Goal: Obtain resource: Download file/media

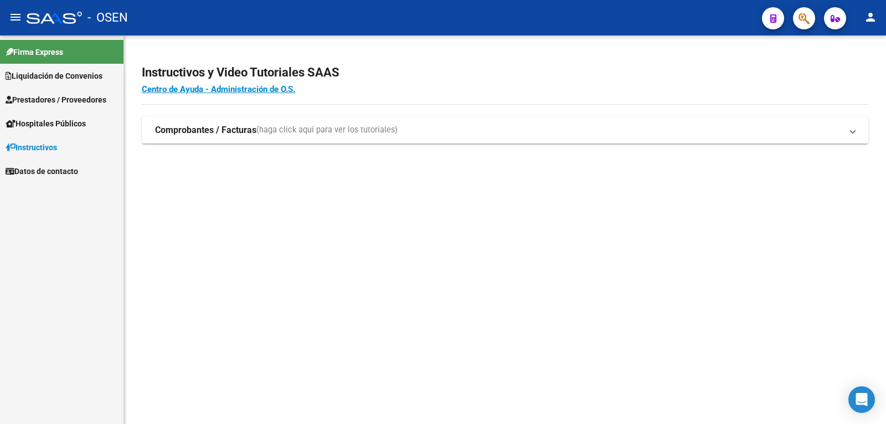
click at [49, 74] on span "Liquidación de Convenios" at bounding box center [54, 76] width 97 height 12
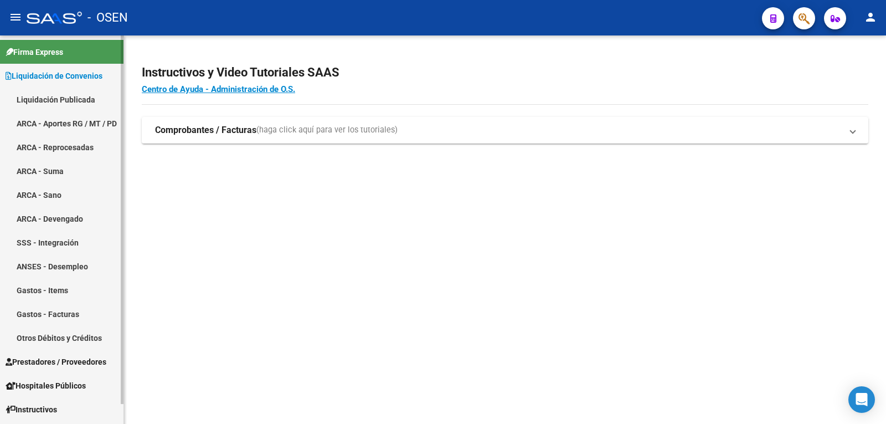
click at [54, 102] on link "Liquidación Publicada" at bounding box center [62, 100] width 124 height 24
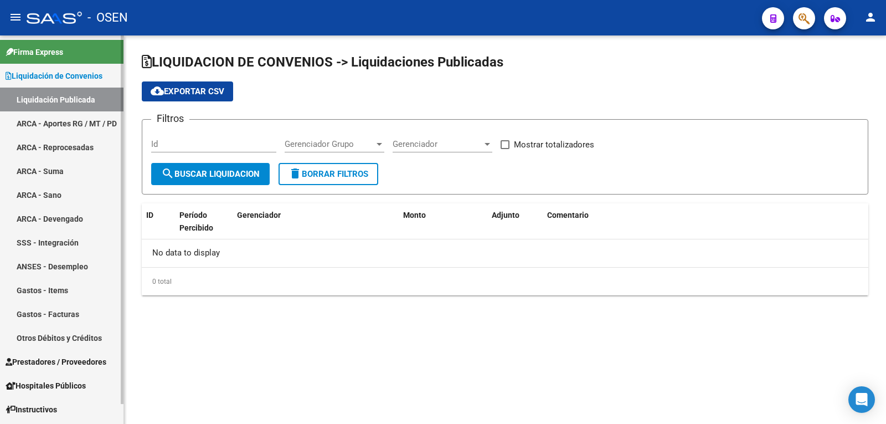
checkbox input "true"
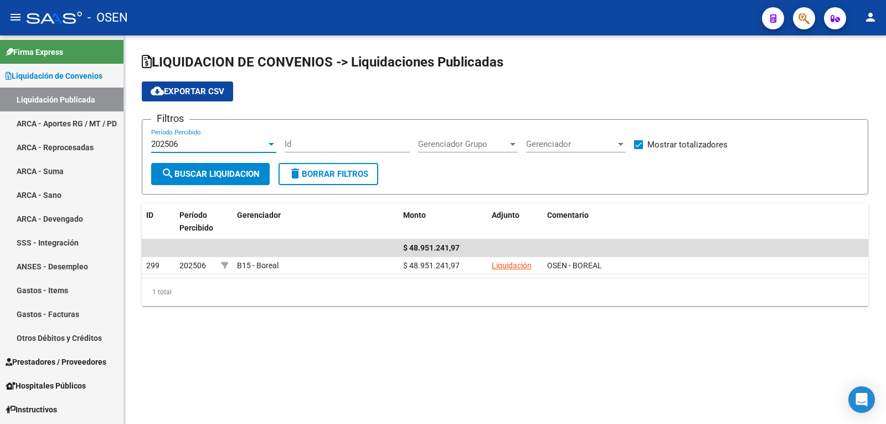
click at [204, 140] on div "202506" at bounding box center [208, 144] width 115 height 10
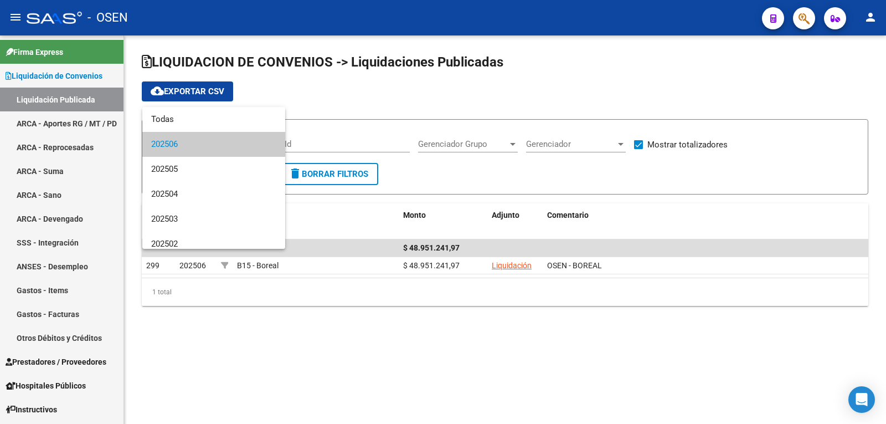
click at [204, 140] on span "202506" at bounding box center [213, 144] width 125 height 25
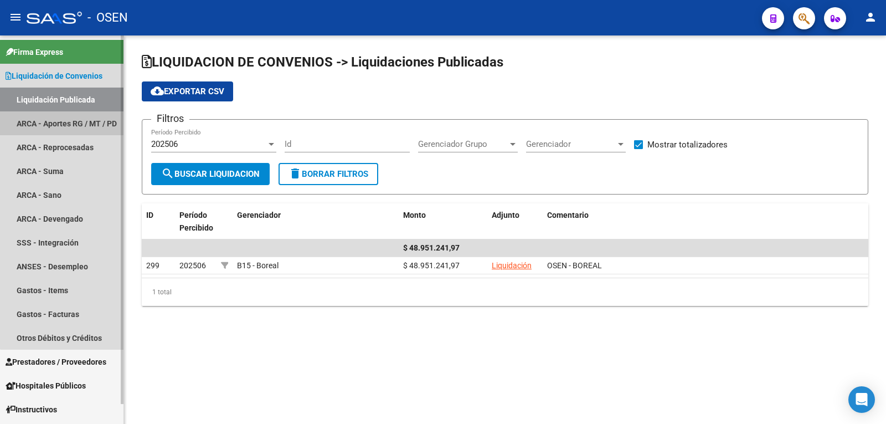
click at [75, 120] on link "ARCA - Aportes RG / MT / PD" at bounding box center [62, 123] width 124 height 24
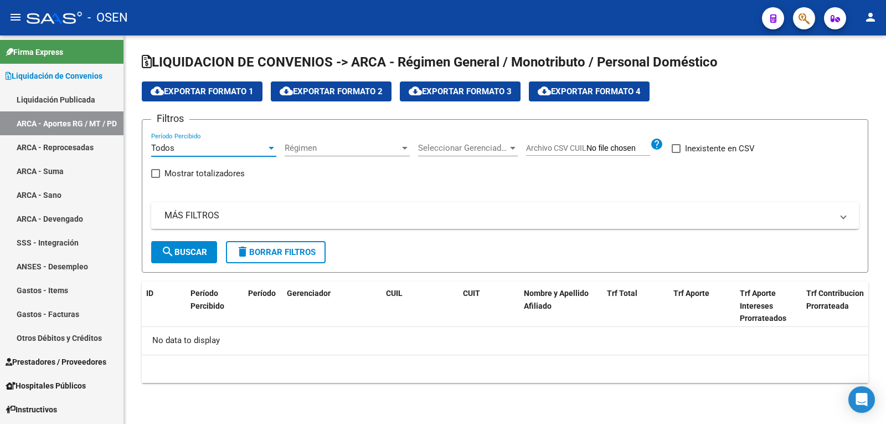
click at [210, 144] on div "Todos" at bounding box center [208, 148] width 115 height 10
click at [210, 144] on span "Todos" at bounding box center [213, 148] width 125 height 25
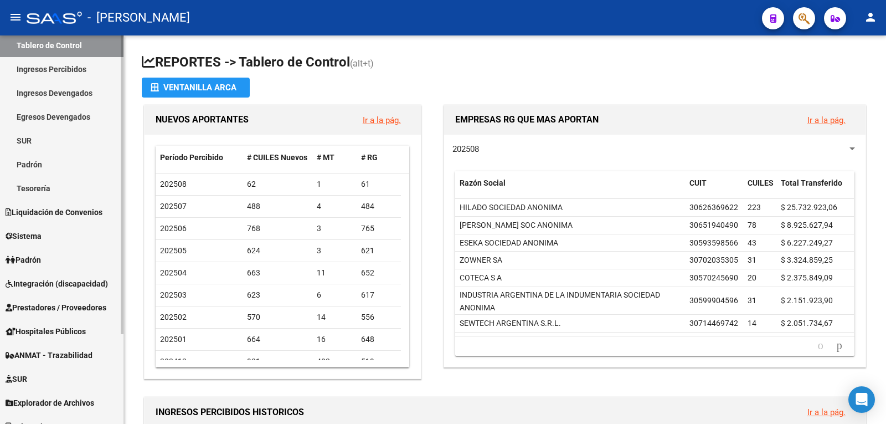
scroll to position [116, 0]
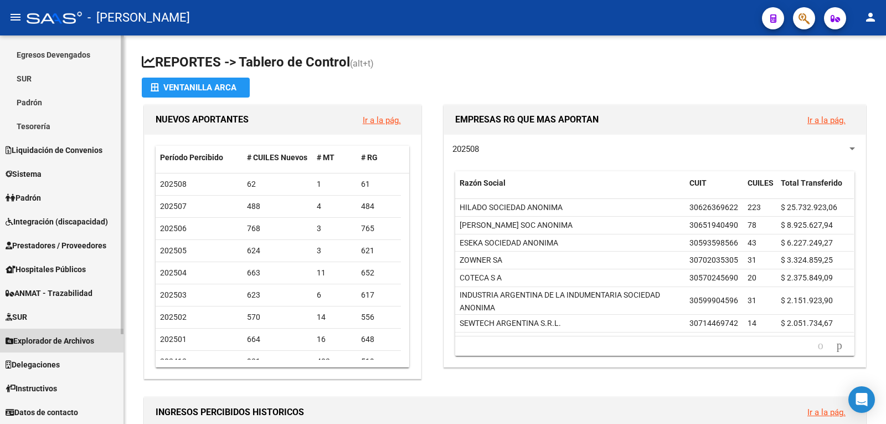
click at [59, 336] on span "Explorador de Archivos" at bounding box center [50, 341] width 89 height 12
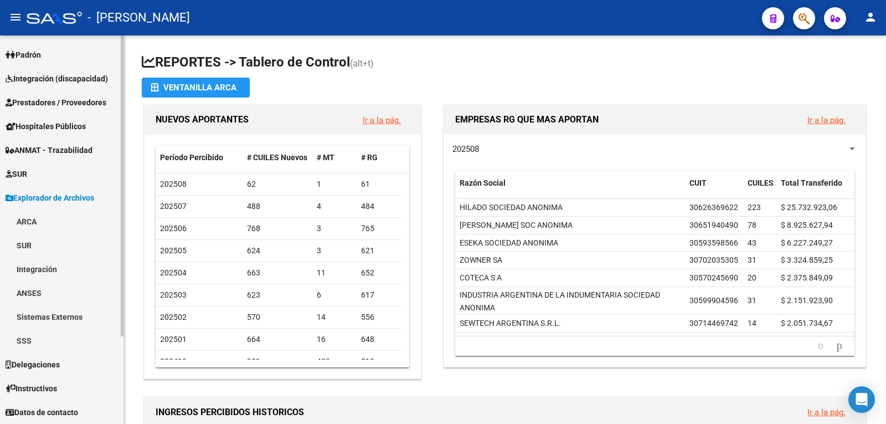
scroll to position [93, 0]
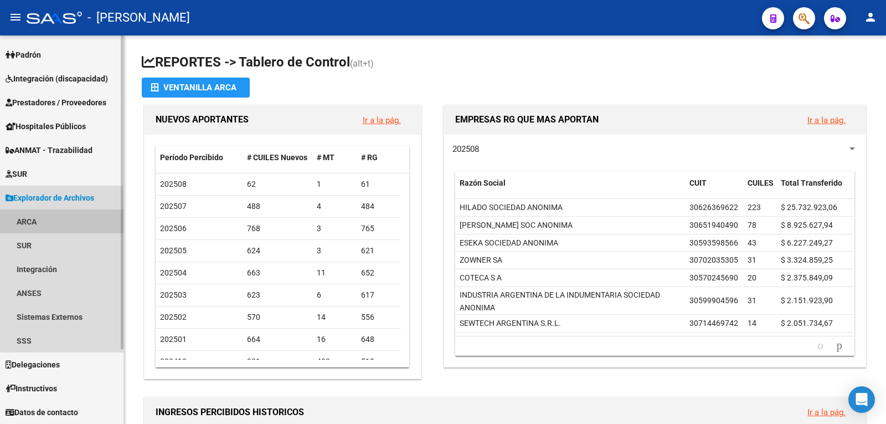
click at [25, 220] on link "ARCA" at bounding box center [62, 221] width 124 height 24
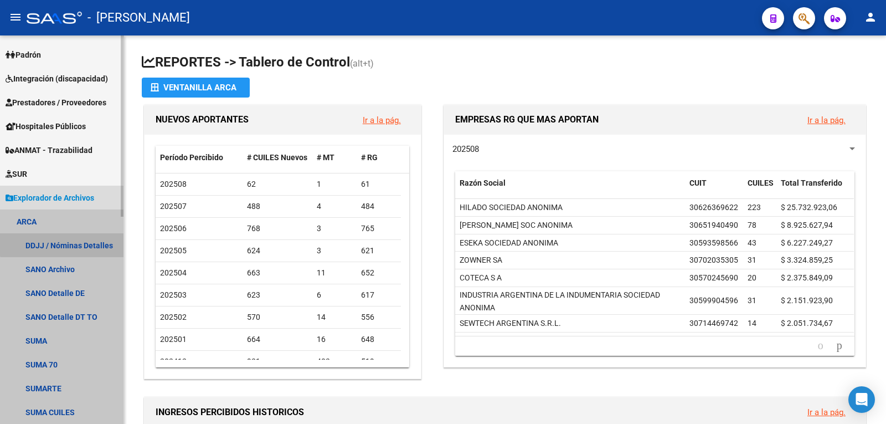
click at [63, 239] on link "DDJJ / Nóminas Detalles" at bounding box center [62, 245] width 124 height 24
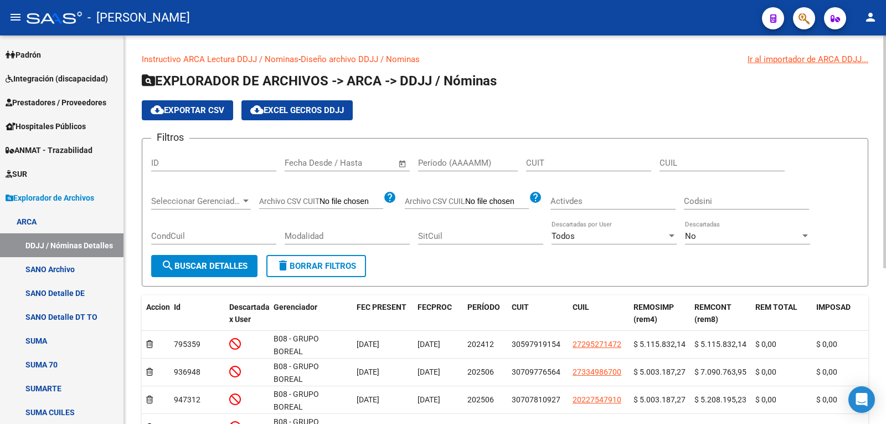
click at [403, 165] on span "Open calendar" at bounding box center [402, 163] width 27 height 27
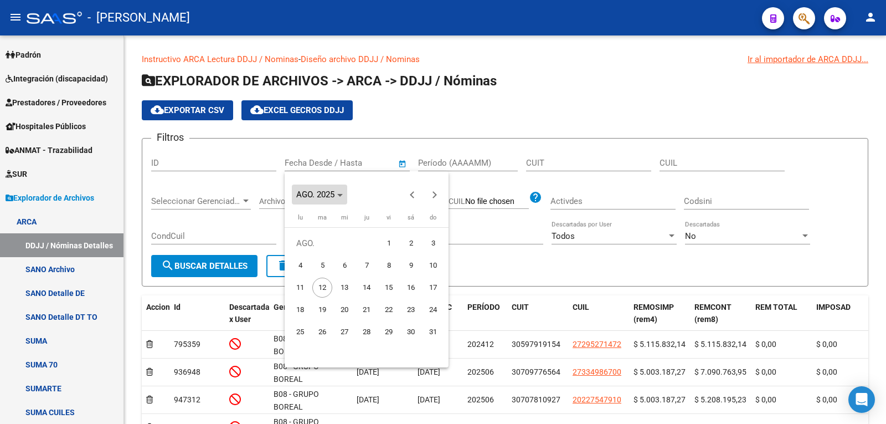
click at [334, 194] on span "AGO. 2025" at bounding box center [315, 194] width 38 height 10
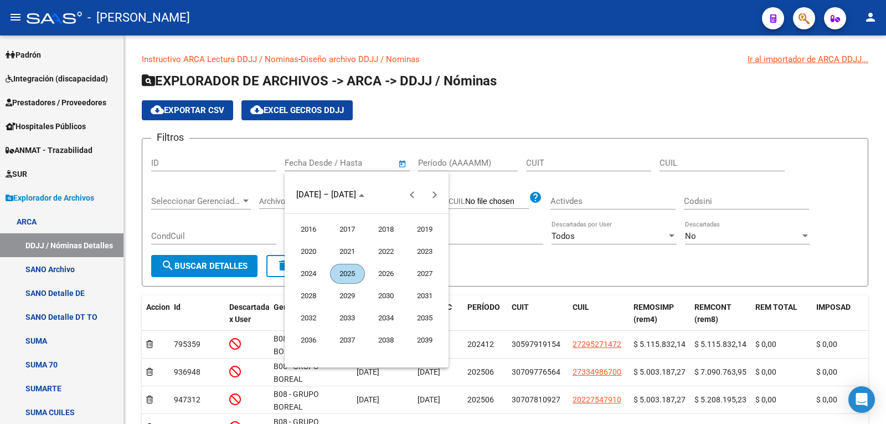
click at [316, 274] on span "2024" at bounding box center [308, 274] width 35 height 20
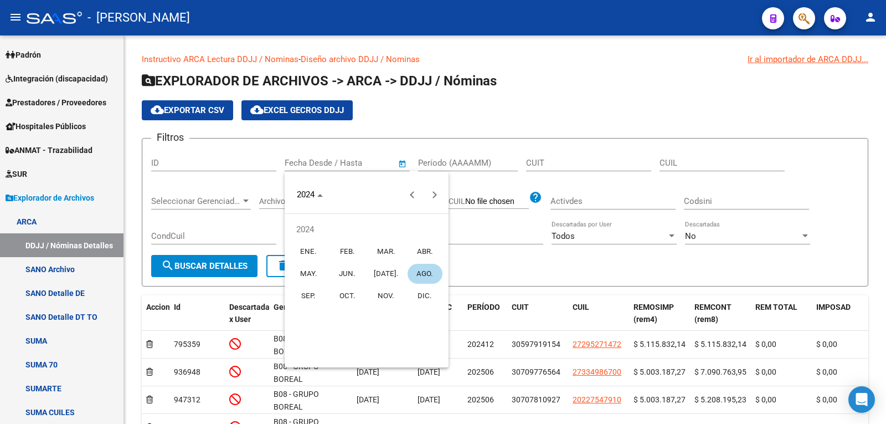
click at [421, 271] on span "AGO." at bounding box center [425, 274] width 35 height 20
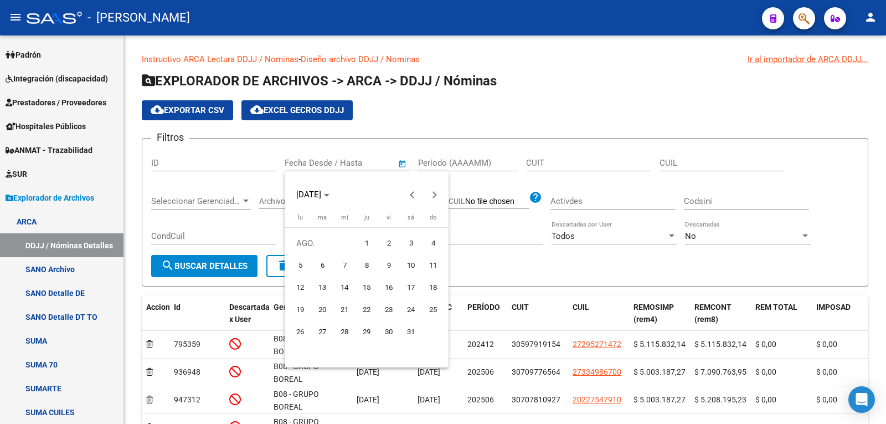
click at [365, 243] on span "1" at bounding box center [367, 243] width 20 height 20
type input "[DATE]"
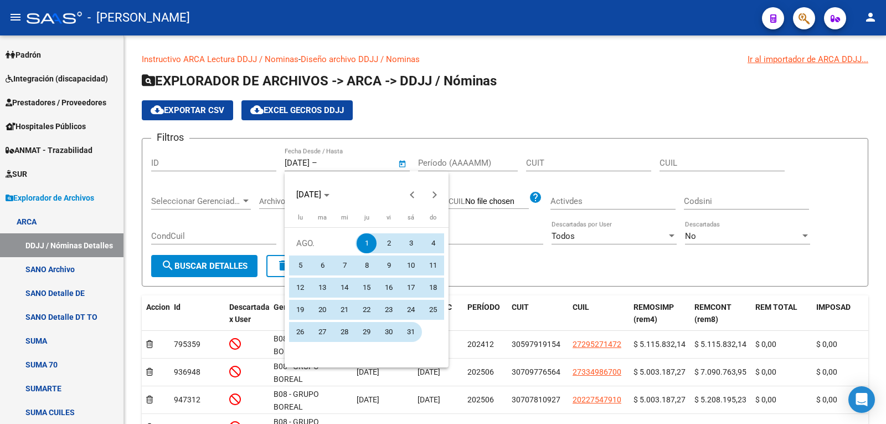
click at [411, 337] on span "31" at bounding box center [411, 332] width 20 height 20
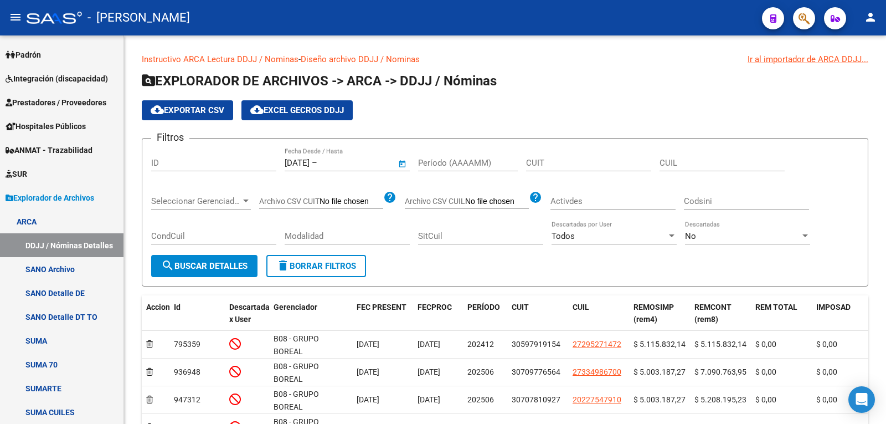
type input "[DATE]"
click at [211, 267] on span "search Buscar Detalles" at bounding box center [204, 266] width 86 height 10
click at [192, 113] on span "cloud_download Exportar CSV" at bounding box center [188, 110] width 74 height 10
click at [396, 164] on span "Open calendar" at bounding box center [402, 163] width 27 height 27
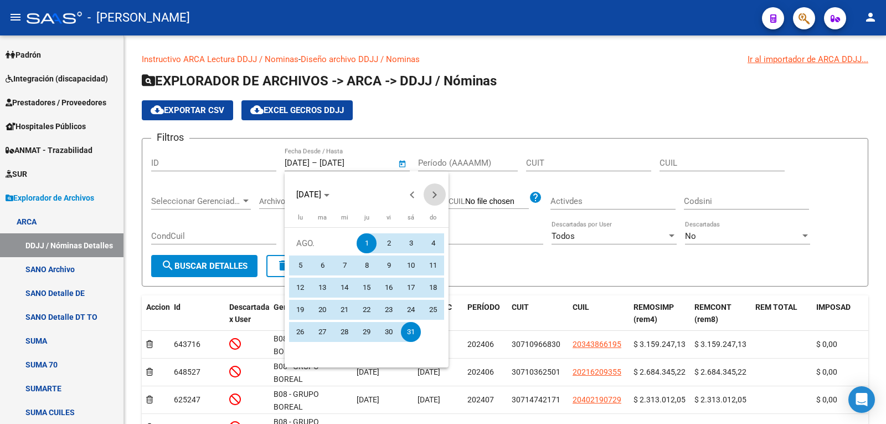
click at [433, 193] on button "Next month" at bounding box center [435, 194] width 22 height 22
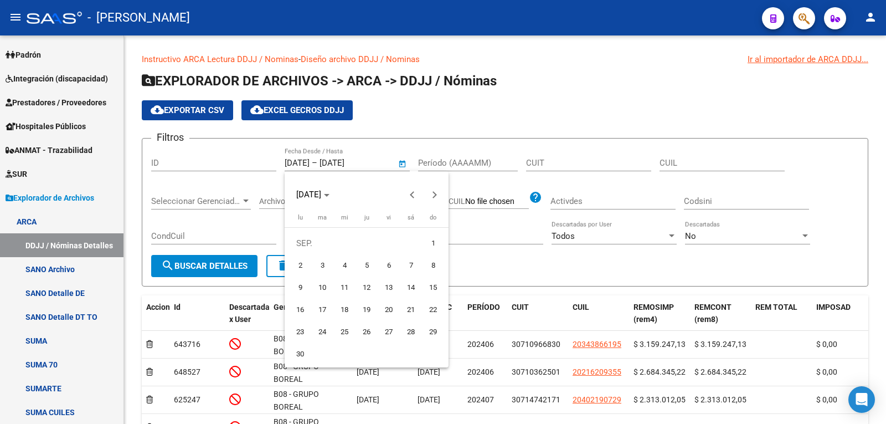
click at [428, 245] on span "1" at bounding box center [433, 243] width 20 height 20
type input "[DATE]"
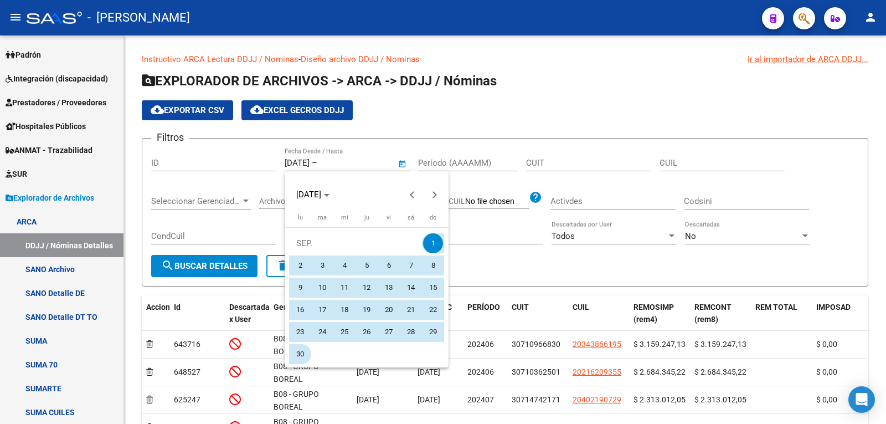
click at [301, 358] on span "30" at bounding box center [300, 354] width 20 height 20
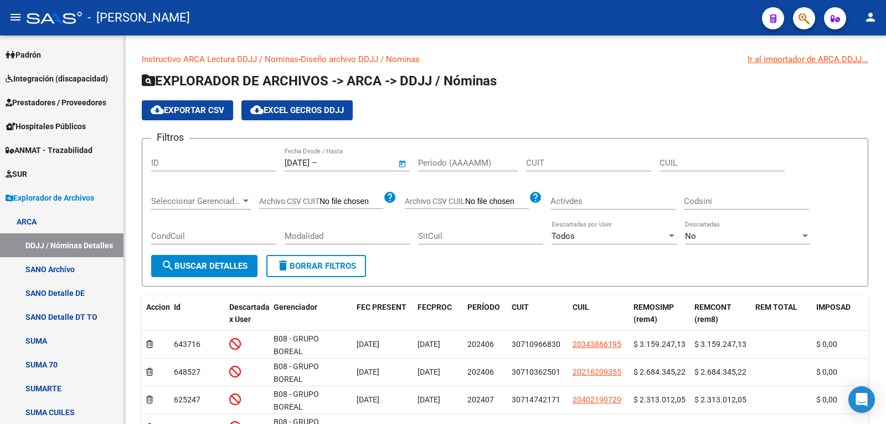
type input "[DATE]"
click at [228, 266] on span "search Buscar Detalles" at bounding box center [204, 266] width 86 height 10
click at [177, 114] on span "cloud_download Exportar CSV" at bounding box center [188, 110] width 74 height 10
